Goal: Navigation & Orientation: Find specific page/section

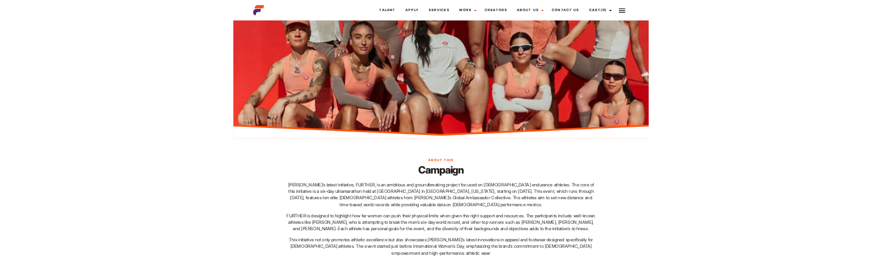
scroll to position [561, 0]
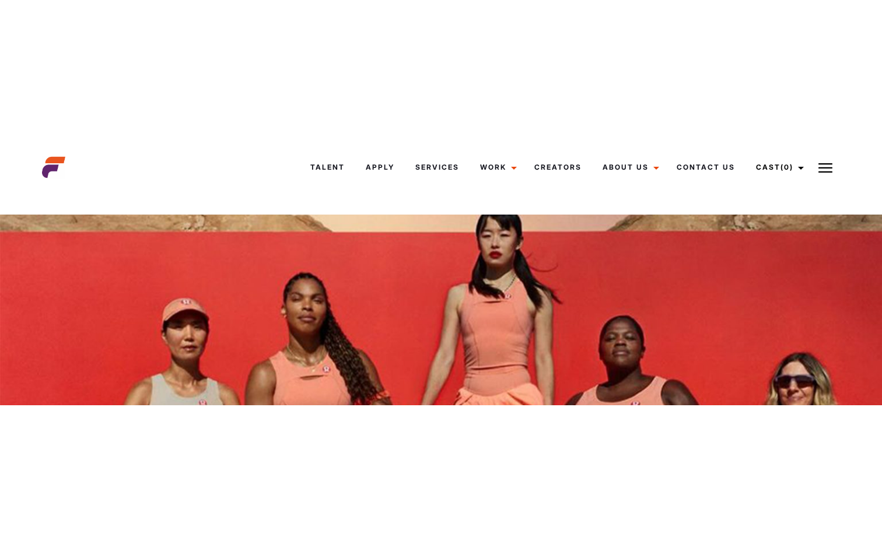
scroll to position [290, 0]
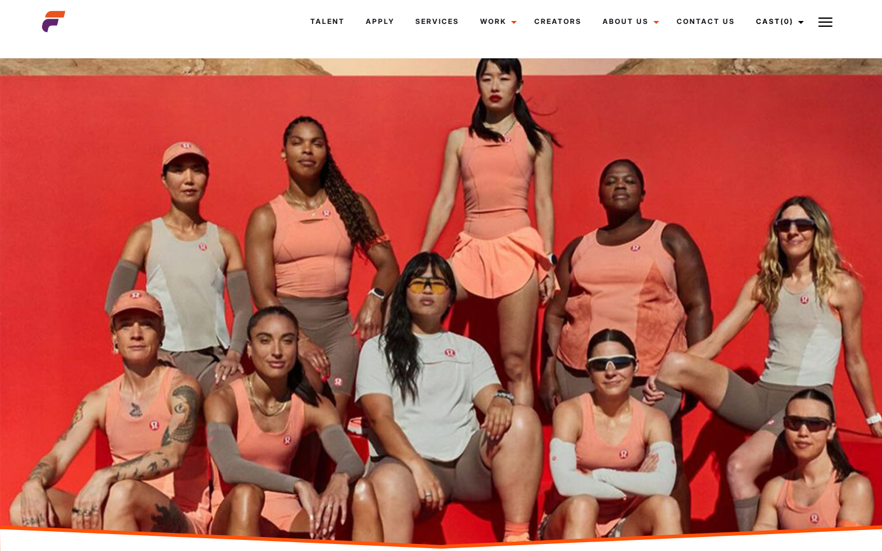
drag, startPoint x: 552, startPoint y: 382, endPoint x: 155, endPoint y: 5, distance: 547.6
click at [855, 177] on img at bounding box center [441, 306] width 882 height 496
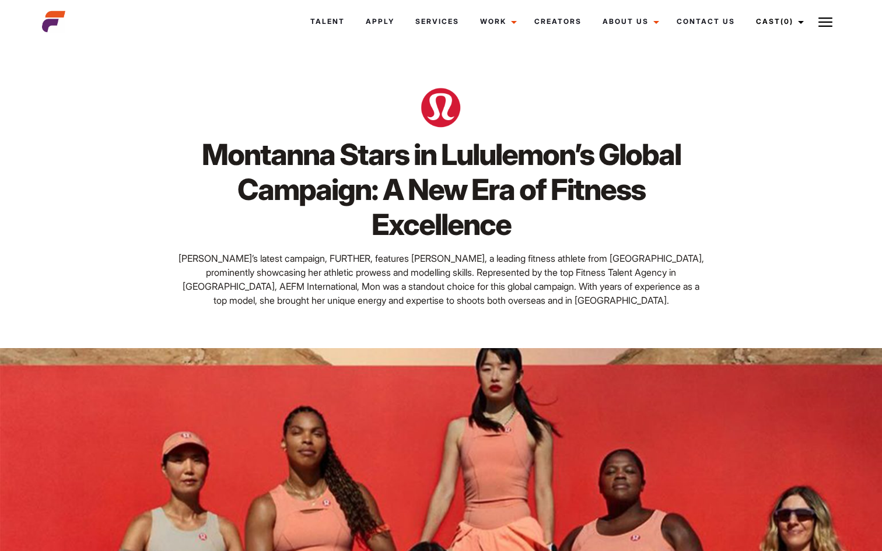
scroll to position [0, 0]
click at [57, 19] on img at bounding box center [53, 21] width 23 height 23
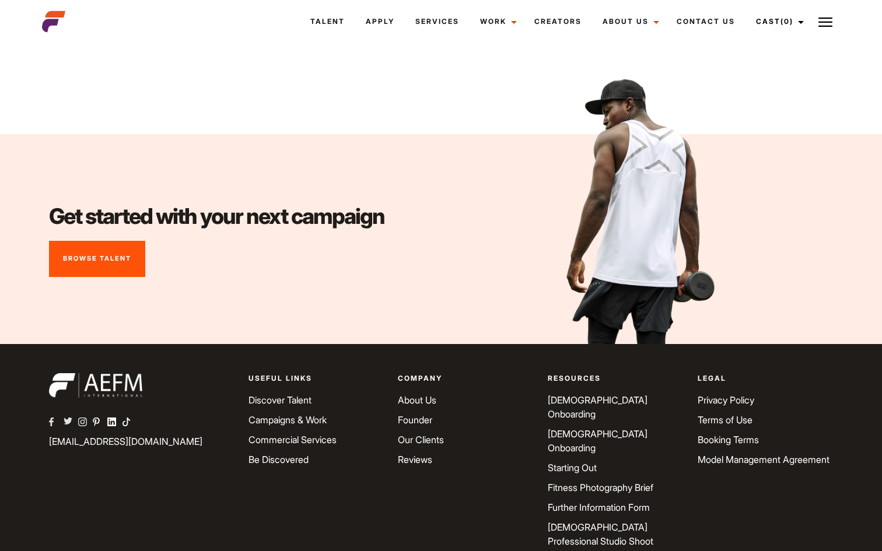
scroll to position [4213, 0]
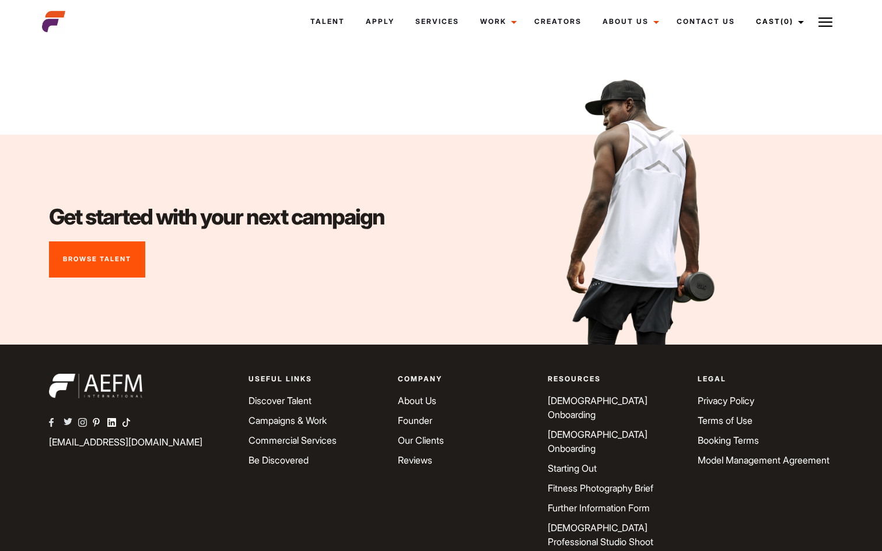
click at [403, 395] on link "About Us" at bounding box center [417, 401] width 39 height 12
click at [426, 395] on link "About Us" at bounding box center [417, 401] width 39 height 12
